Goal: Task Accomplishment & Management: Manage account settings

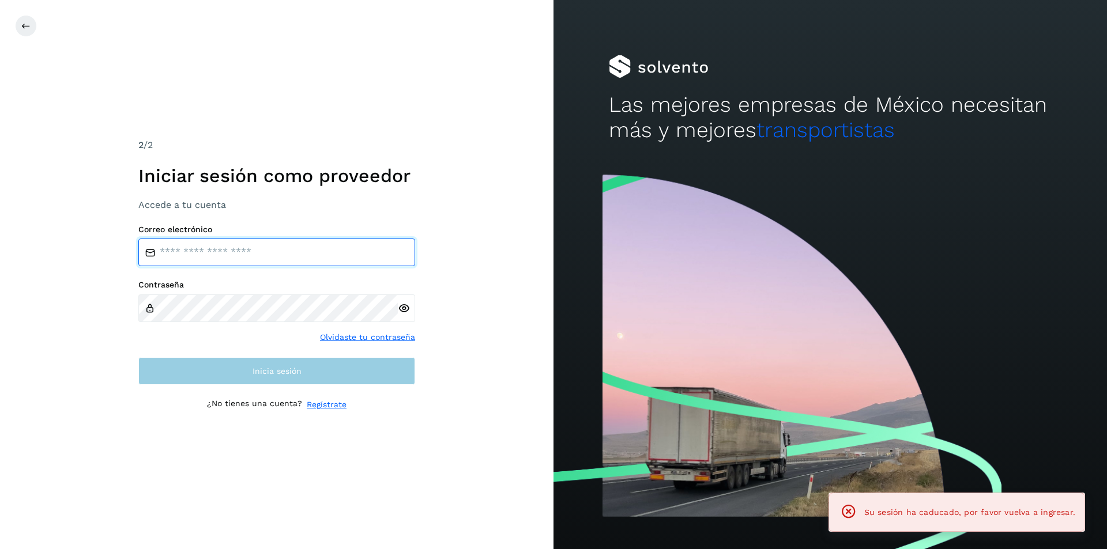
type input "**********"
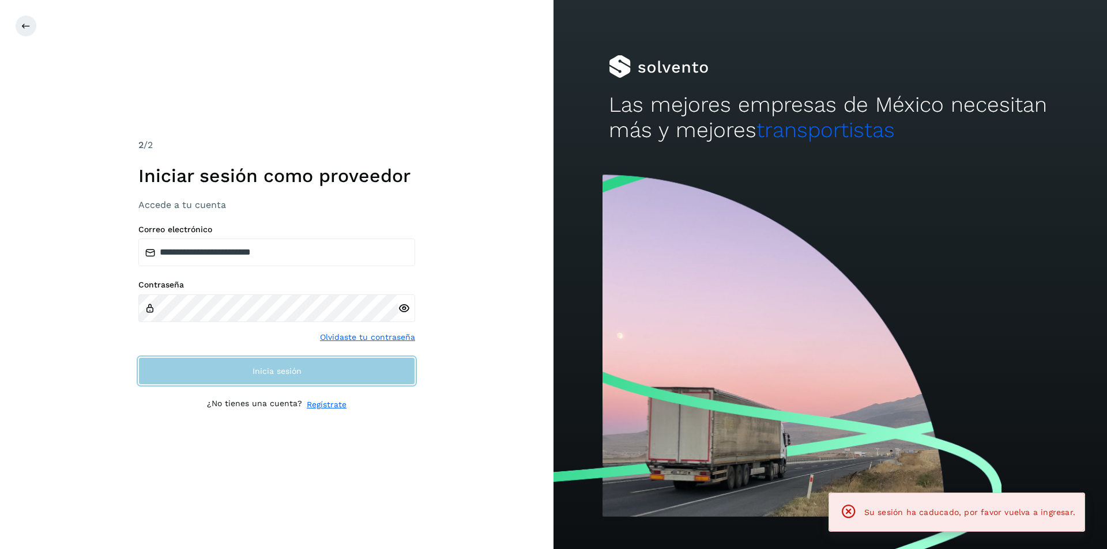
click at [349, 371] on button "Inicia sesión" at bounding box center [276, 371] width 277 height 28
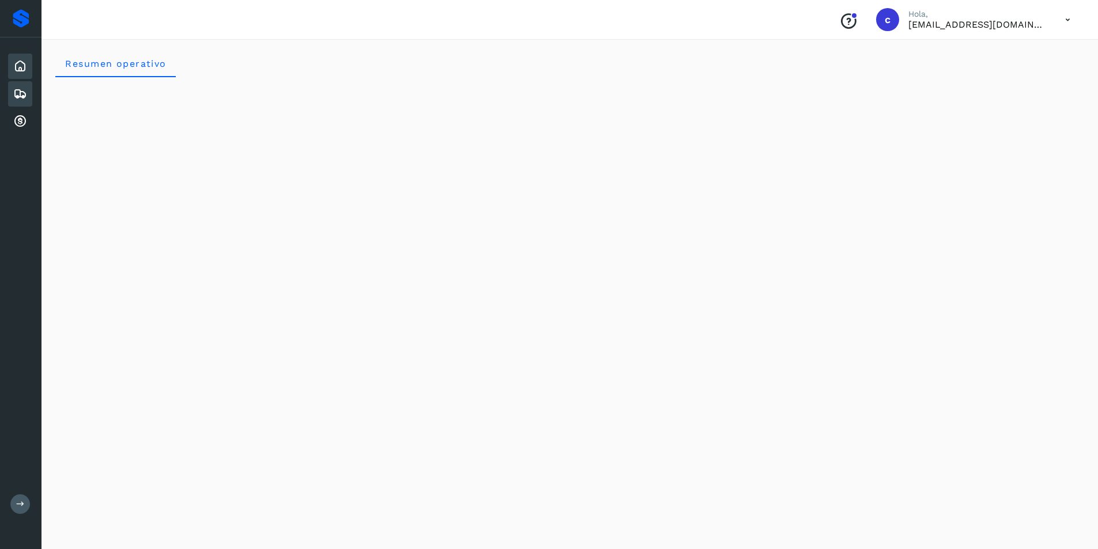
click at [10, 95] on div "Embarques" at bounding box center [20, 93] width 24 height 25
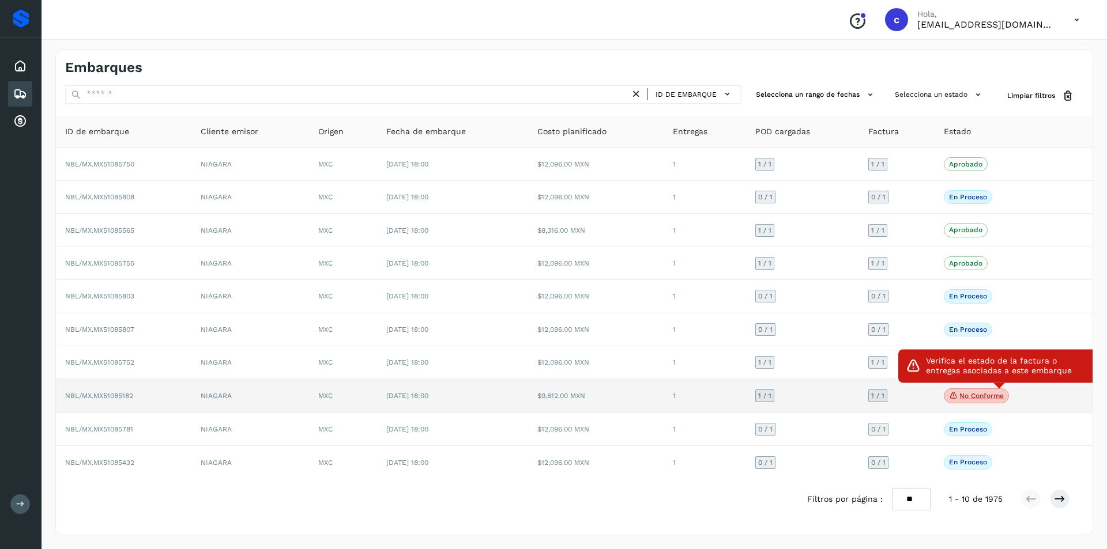
click at [982, 399] on p "No conforme" at bounding box center [981, 396] width 44 height 8
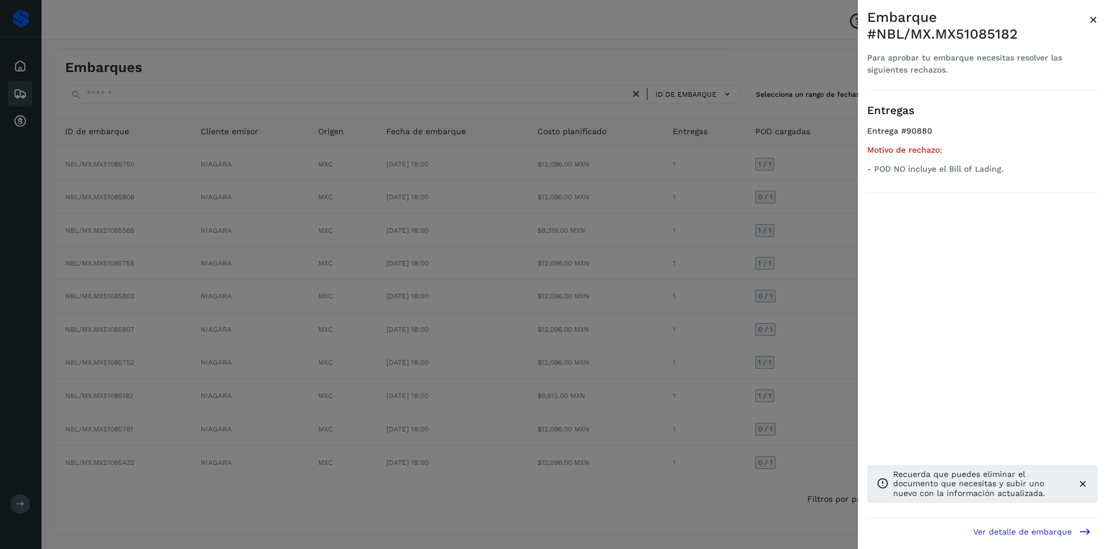
click at [752, 375] on div at bounding box center [553, 274] width 1107 height 549
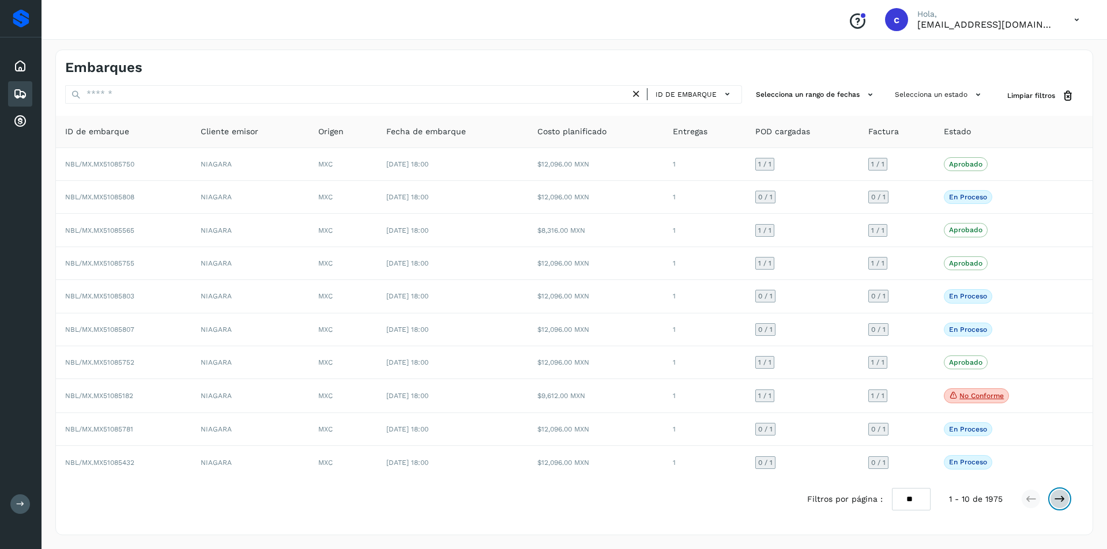
click at [1065, 496] on button at bounding box center [1060, 499] width 20 height 20
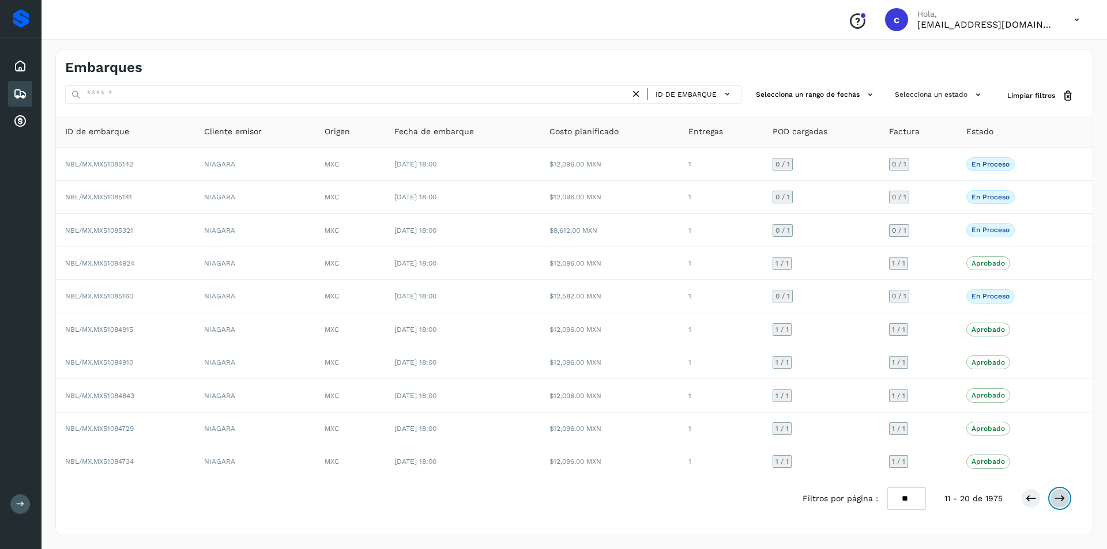
click at [1062, 498] on icon at bounding box center [1060, 499] width 12 height 12
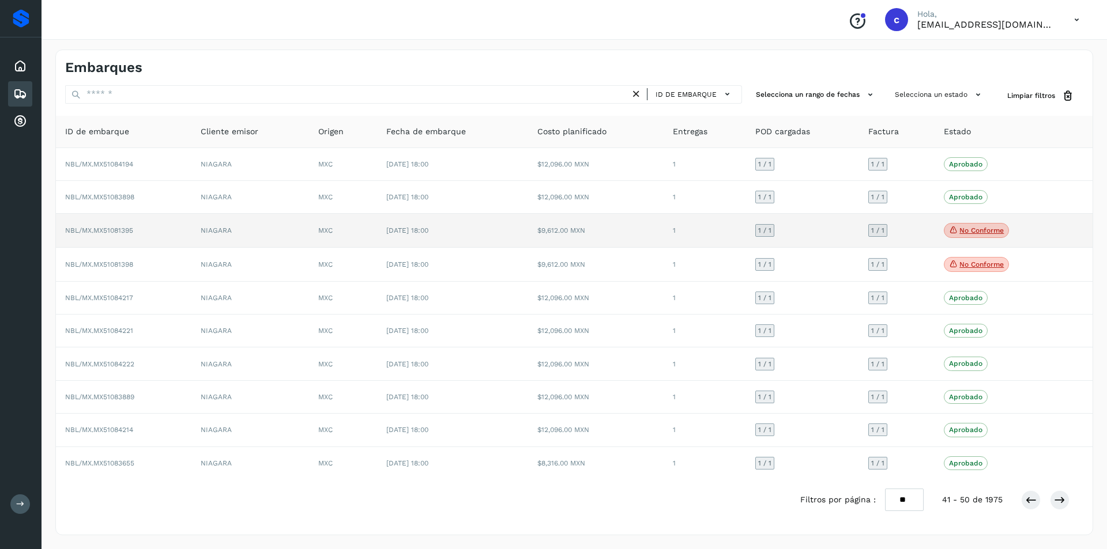
click at [983, 229] on p "No conforme" at bounding box center [981, 231] width 44 height 8
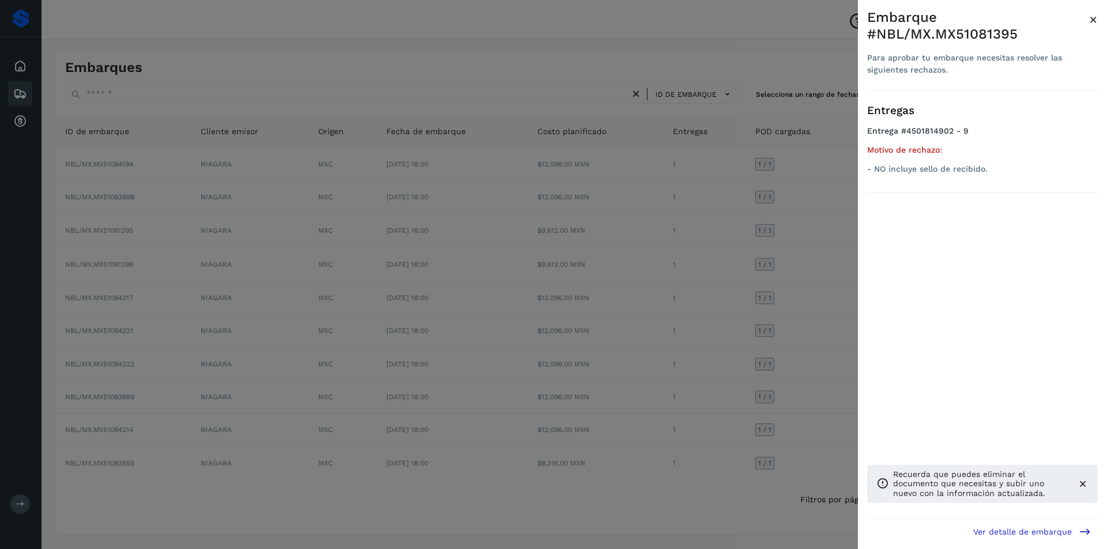
click at [757, 251] on div at bounding box center [553, 274] width 1107 height 549
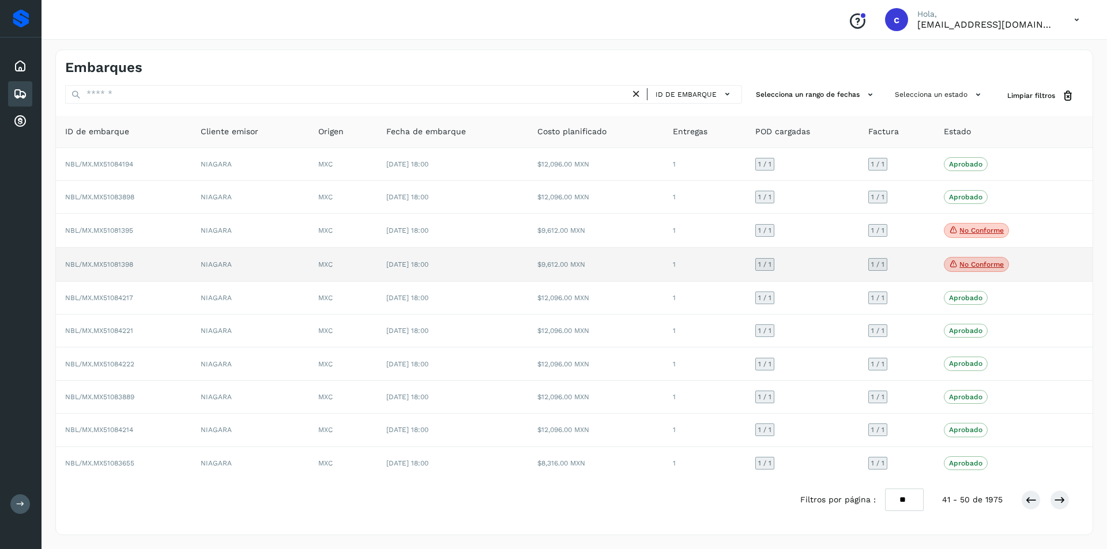
click at [955, 265] on icon at bounding box center [953, 264] width 9 height 10
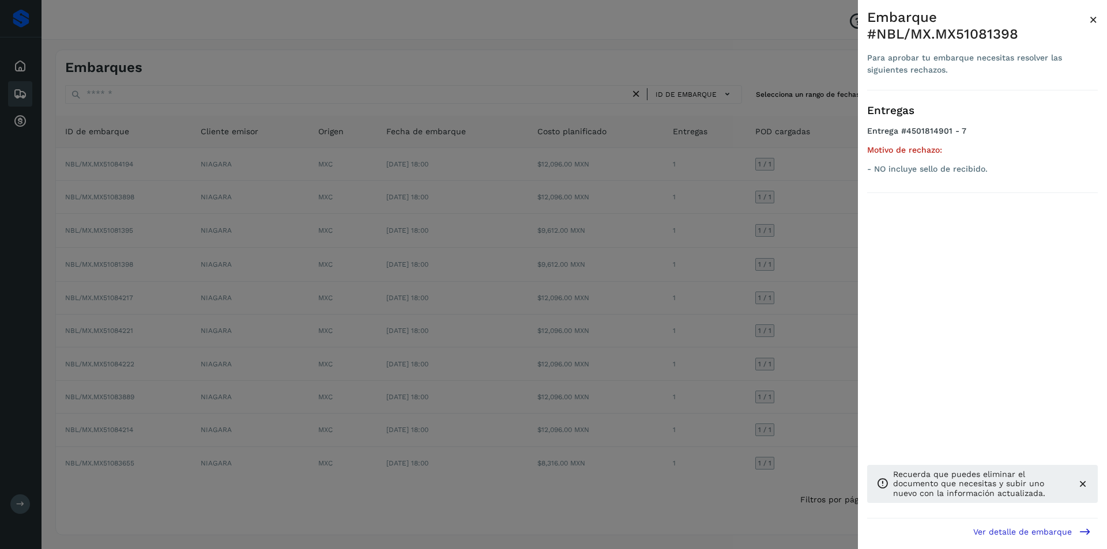
click at [761, 273] on div at bounding box center [553, 274] width 1107 height 549
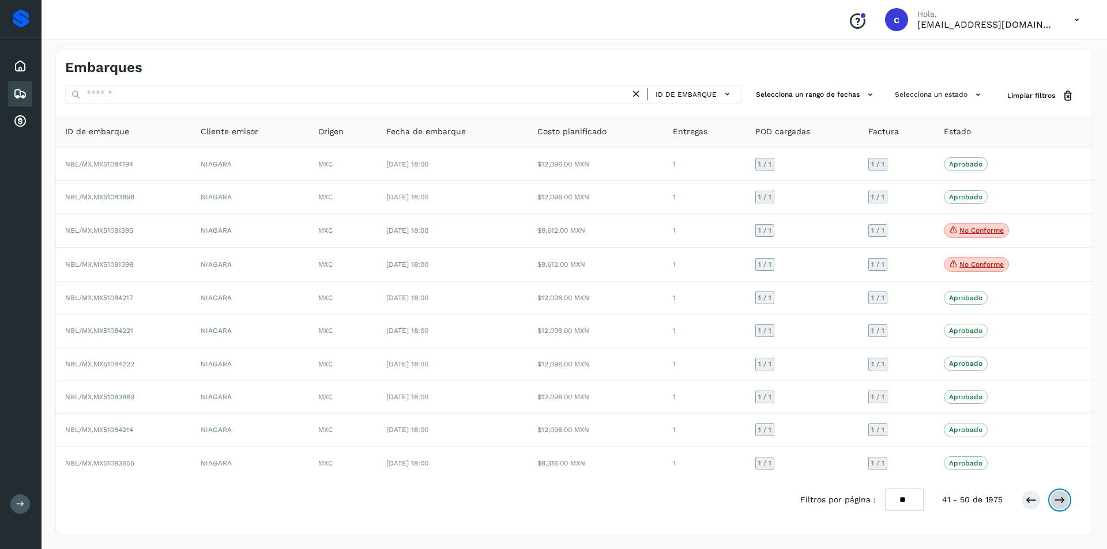
click at [1064, 491] on button at bounding box center [1060, 501] width 20 height 20
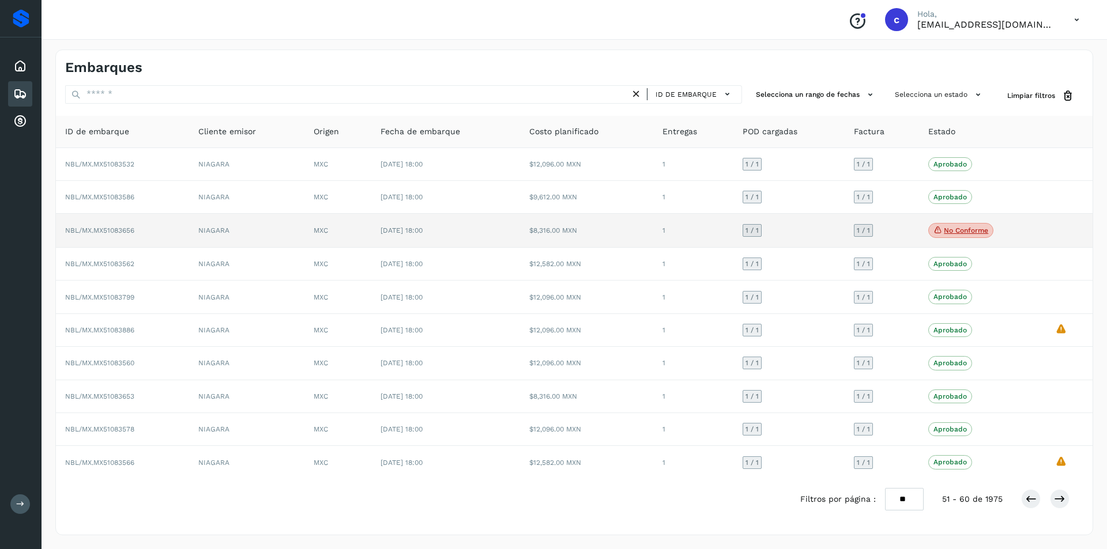
click at [968, 226] on span "No conforme" at bounding box center [960, 230] width 65 height 15
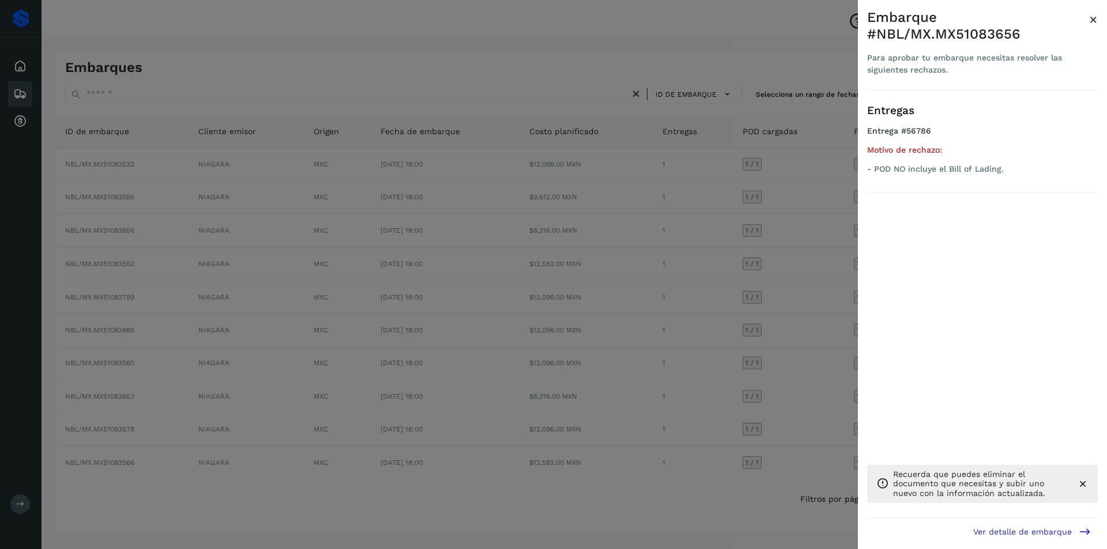
click at [751, 242] on div at bounding box center [553, 274] width 1107 height 549
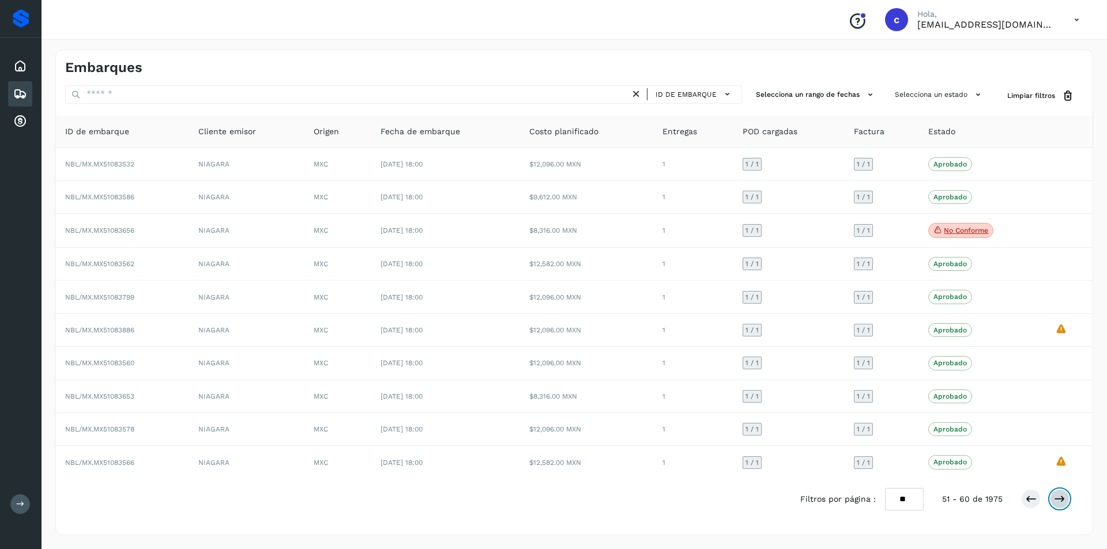
click at [1057, 498] on icon at bounding box center [1060, 499] width 12 height 12
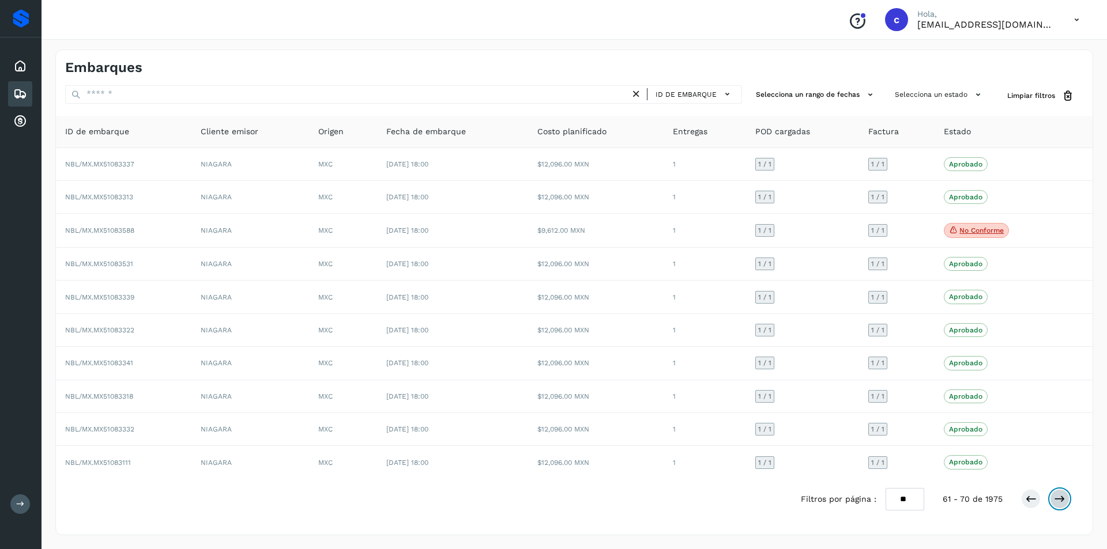
click at [1057, 498] on icon at bounding box center [1060, 499] width 12 height 12
click at [1057, 498] on icon at bounding box center [1060, 501] width 12 height 12
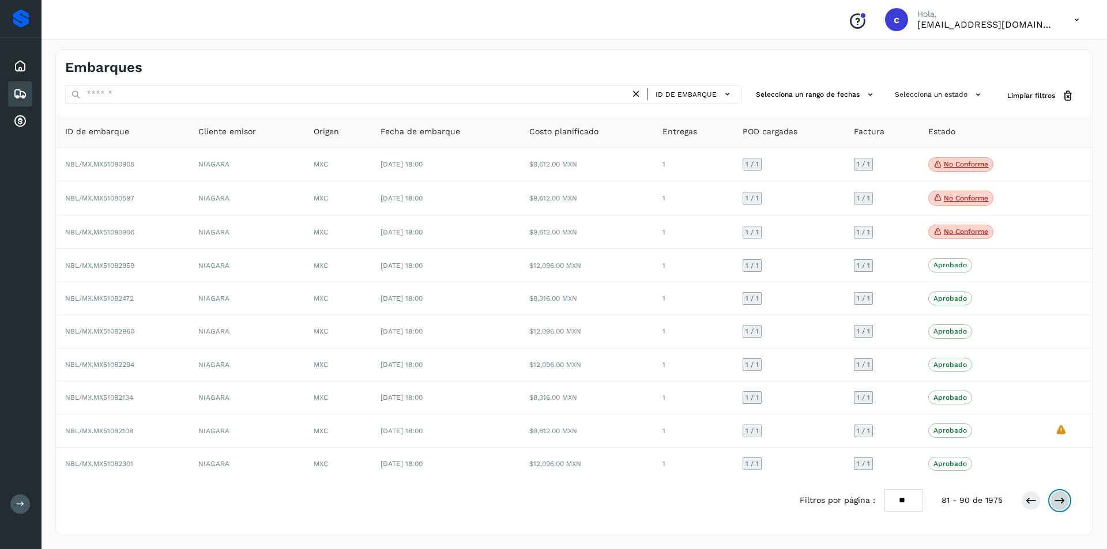
click at [1057, 498] on icon at bounding box center [1060, 501] width 12 height 12
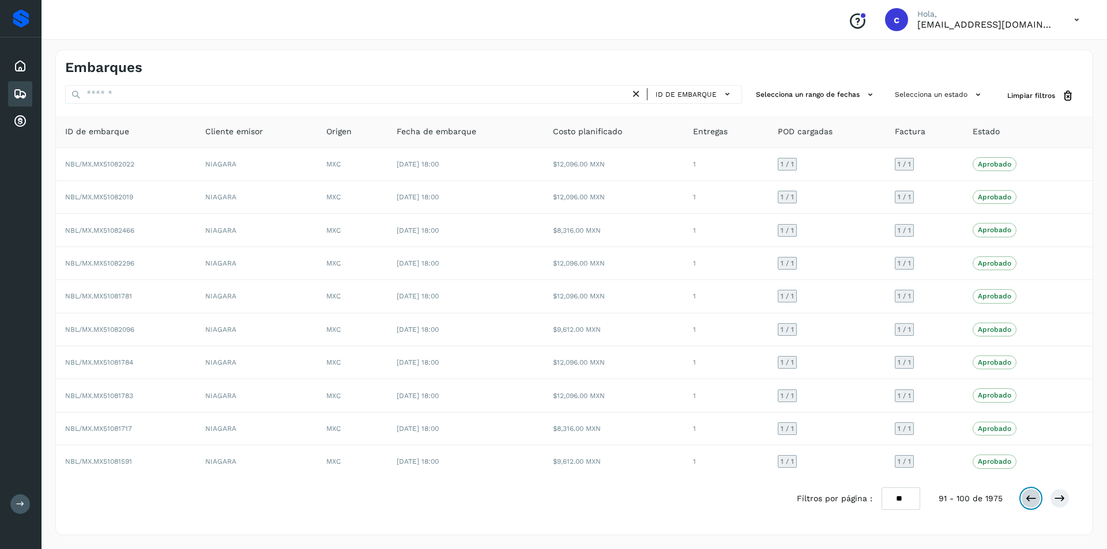
click at [1035, 500] on icon at bounding box center [1031, 499] width 12 height 12
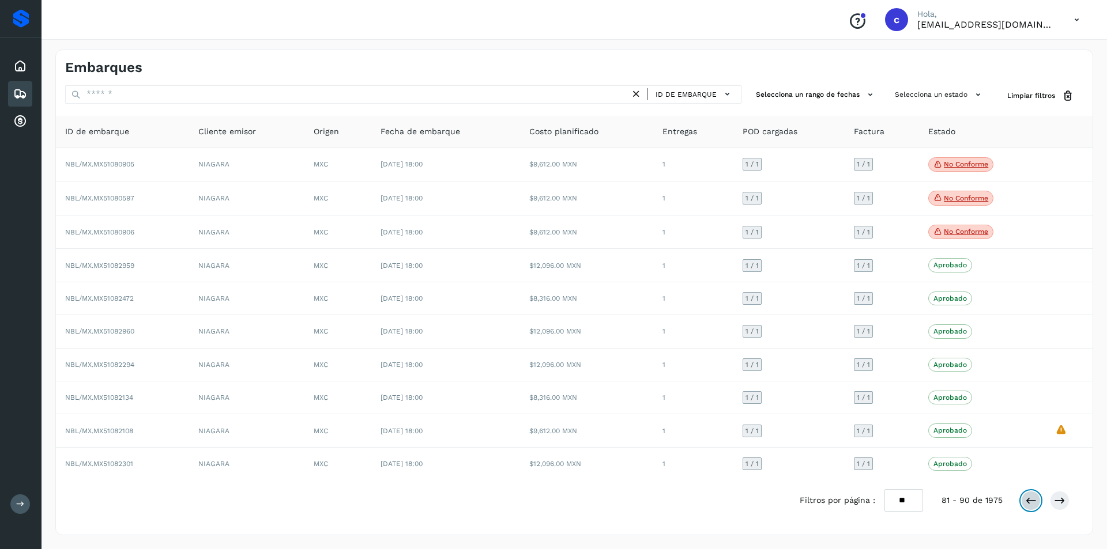
click at [1035, 500] on icon at bounding box center [1031, 501] width 12 height 12
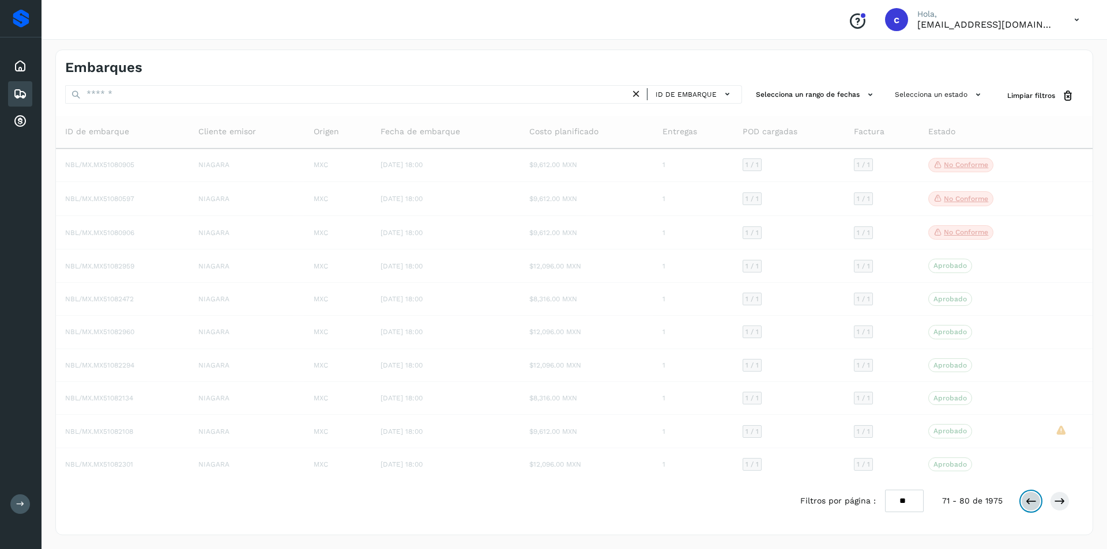
click at [1035, 500] on icon at bounding box center [1031, 502] width 12 height 12
click at [1035, 500] on icon at bounding box center [1031, 500] width 12 height 12
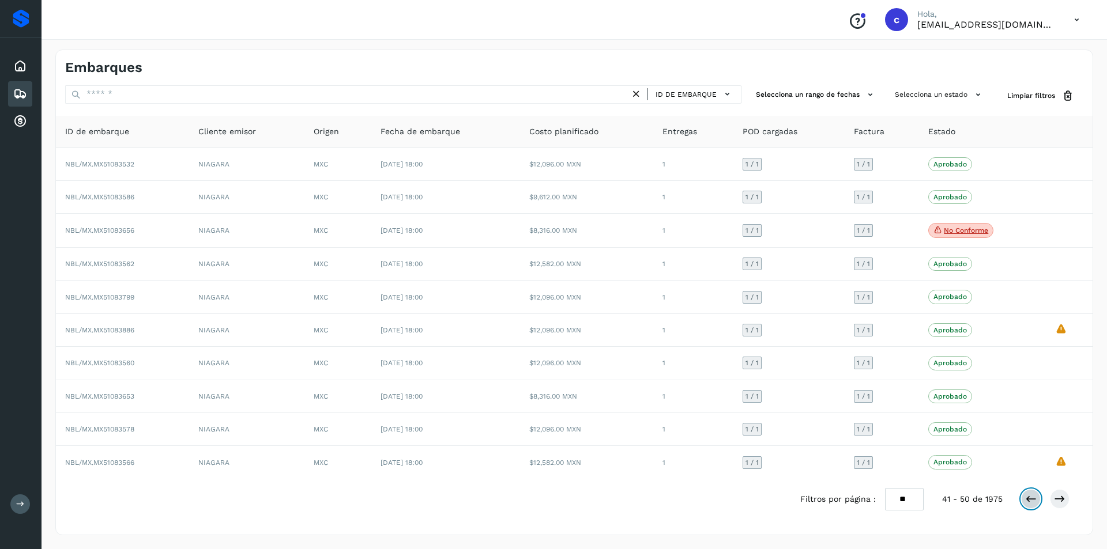
click at [1035, 500] on icon at bounding box center [1031, 499] width 12 height 12
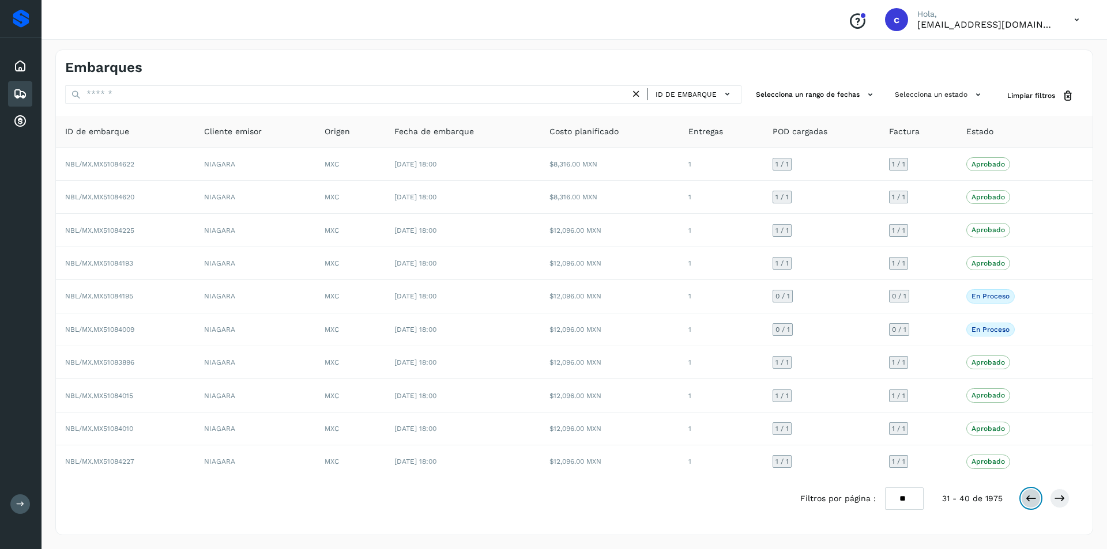
click at [1035, 500] on icon at bounding box center [1031, 499] width 12 height 12
